Goal: Information Seeking & Learning: Understand process/instructions

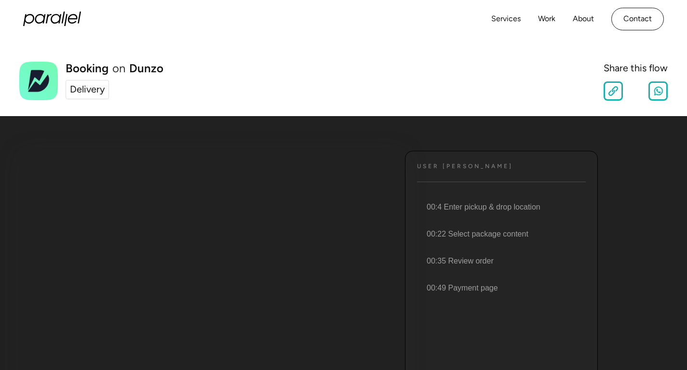
click at [446, 173] on div "User JOurney Text 00:4 Enter pickup & drop location 00:22 Select package conten…" at bounding box center [501, 295] width 193 height 289
click at [448, 164] on h4 "User JOurney" at bounding box center [465, 166] width 96 height 7
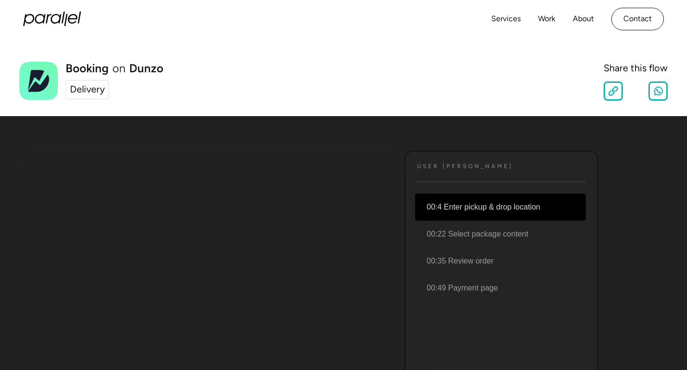
click at [481, 210] on li "00:4 Enter pickup & drop location" at bounding box center [500, 207] width 171 height 27
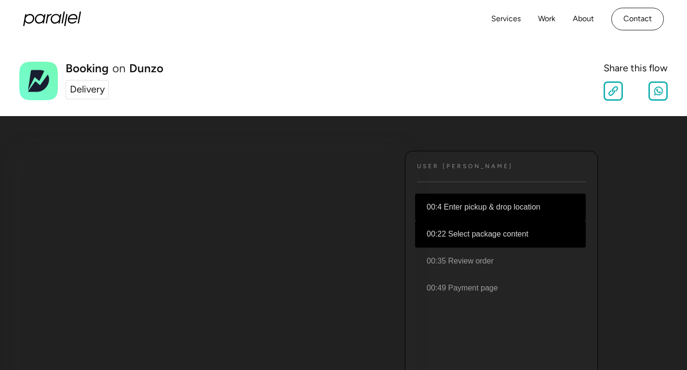
click at [477, 235] on li "00:22 Select package content" at bounding box center [500, 234] width 171 height 27
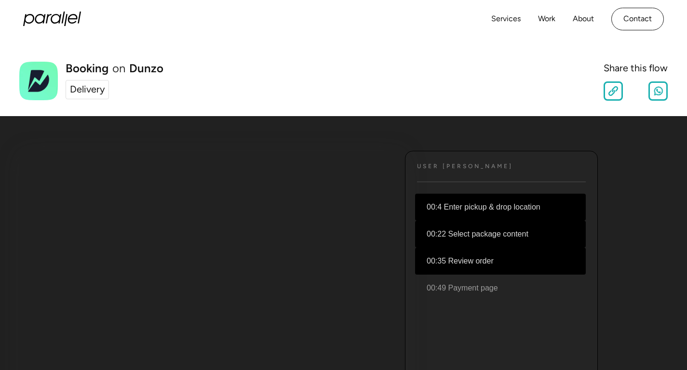
click at [475, 257] on li "00:35 Review order" at bounding box center [500, 261] width 171 height 27
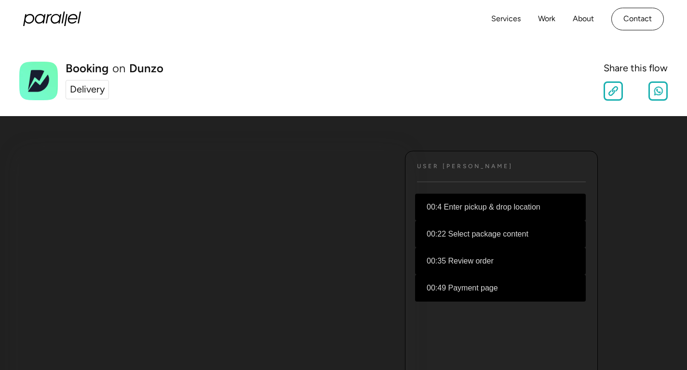
drag, startPoint x: 474, startPoint y: 282, endPoint x: 470, endPoint y: 279, distance: 5.5
click at [474, 283] on li "00:49 Payment page" at bounding box center [500, 288] width 171 height 27
click at [505, 17] on link "Services" at bounding box center [505, 19] width 29 height 14
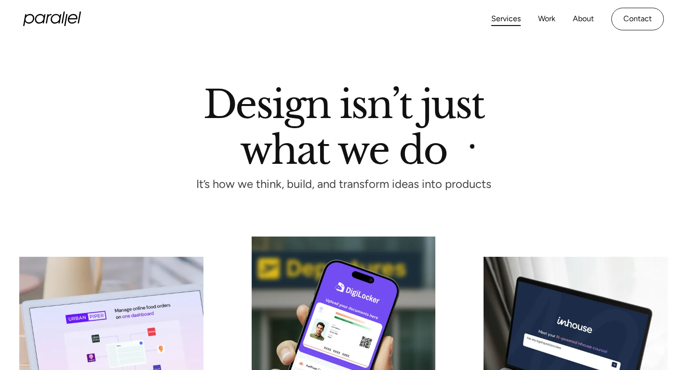
click at [471, 146] on h1 "Design isn’t just what we do" at bounding box center [343, 125] width 281 height 79
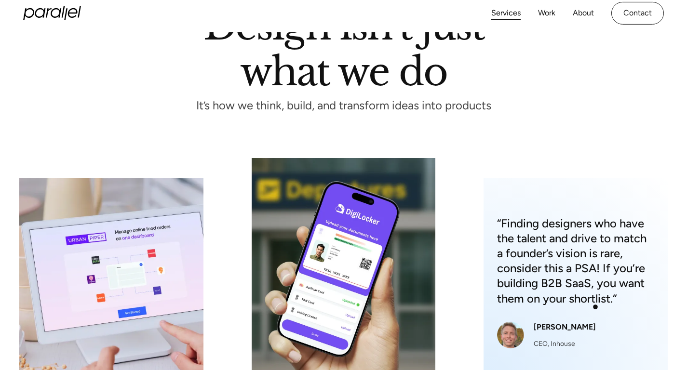
scroll to position [347, 0]
